Goal: Use online tool/utility: Utilize a website feature to perform a specific function

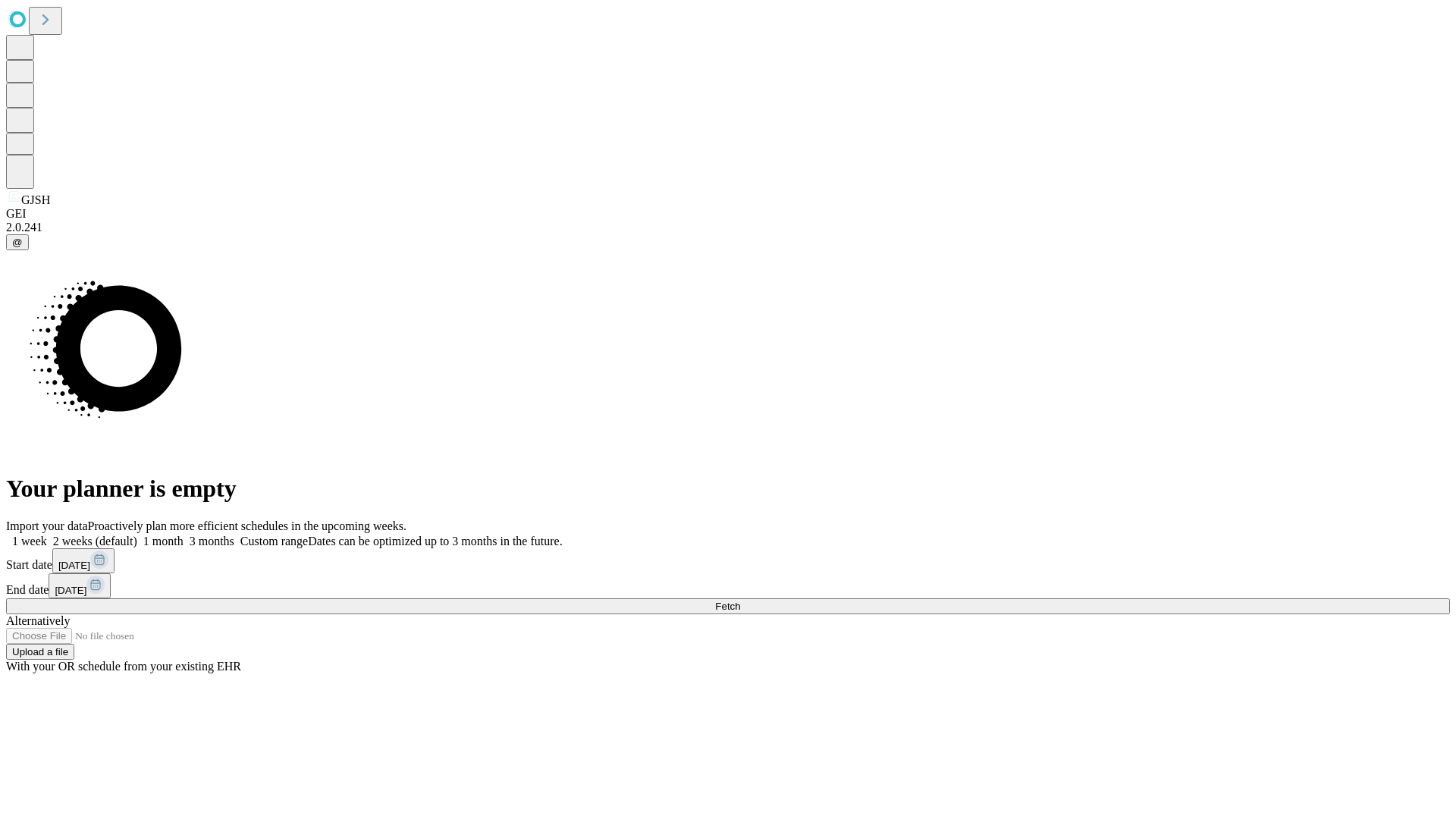
click at [740, 600] on span "Fetch" at bounding box center [728, 606] width 25 height 11
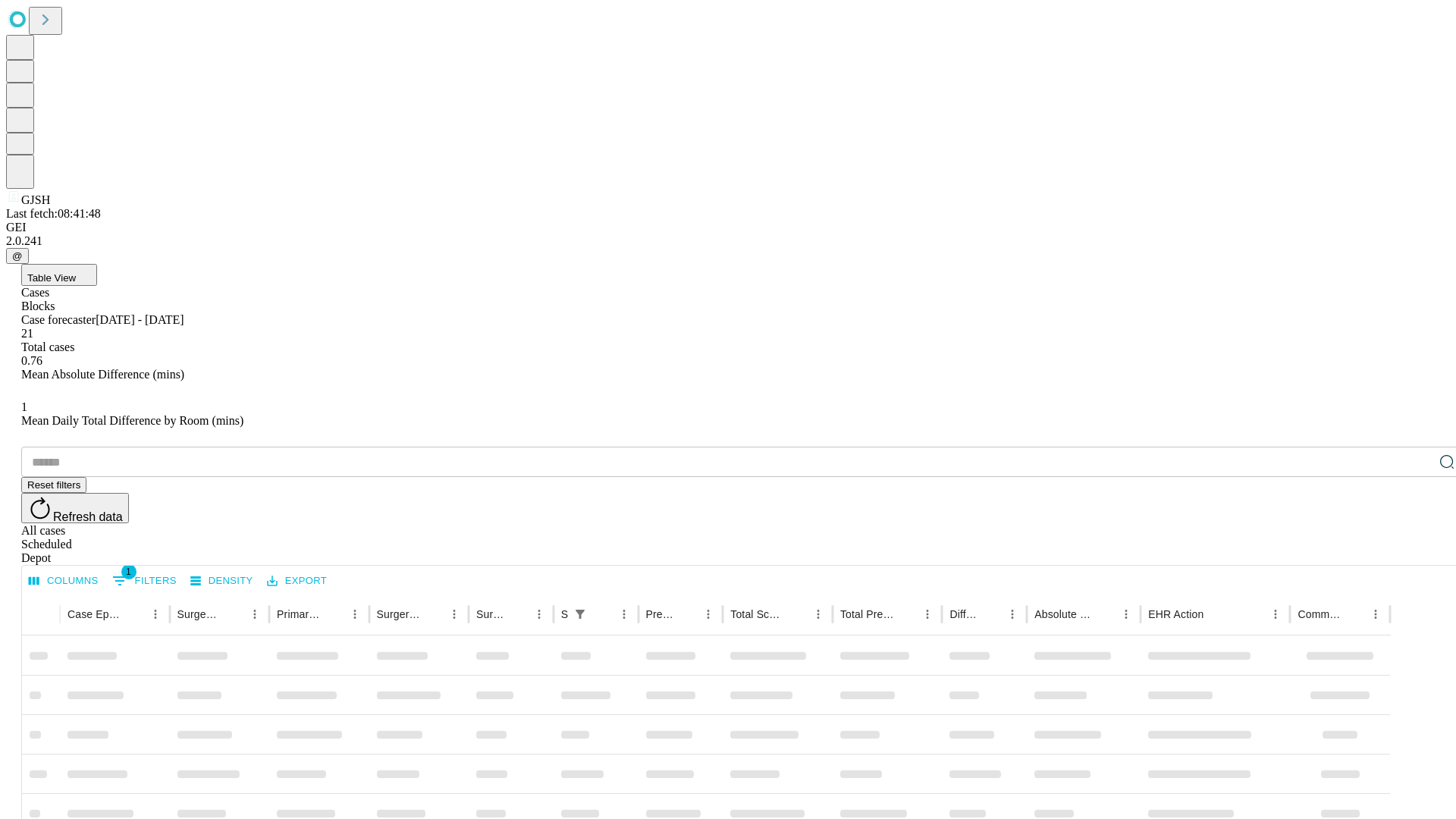
click at [76, 272] on span "Table View" at bounding box center [51, 278] width 49 height 11
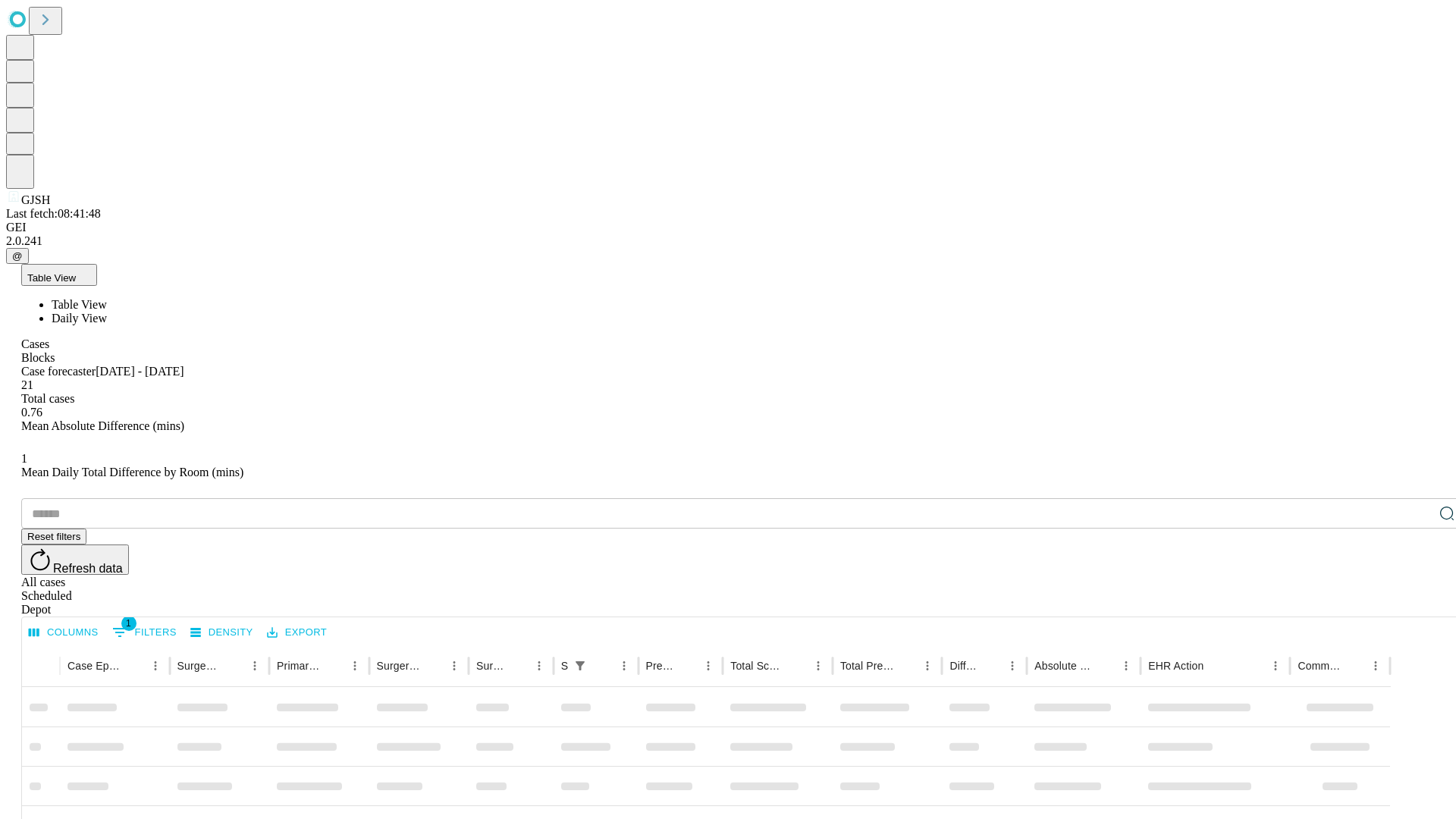
click at [107, 312] on span "Daily View" at bounding box center [79, 318] width 55 height 13
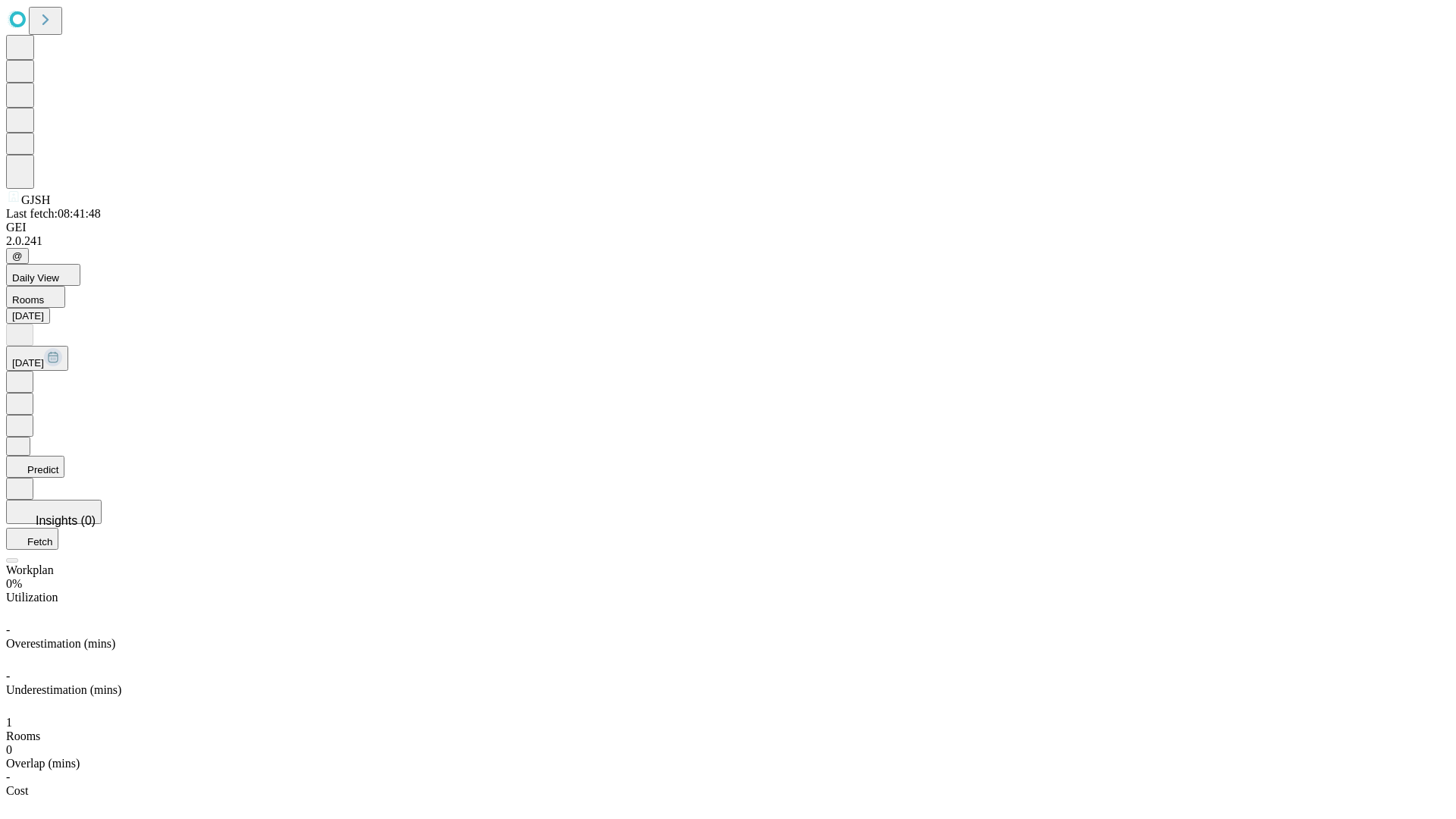
click at [65, 456] on button "Predict" at bounding box center [35, 466] width 58 height 22
